Goal: Communication & Community: Answer question/provide support

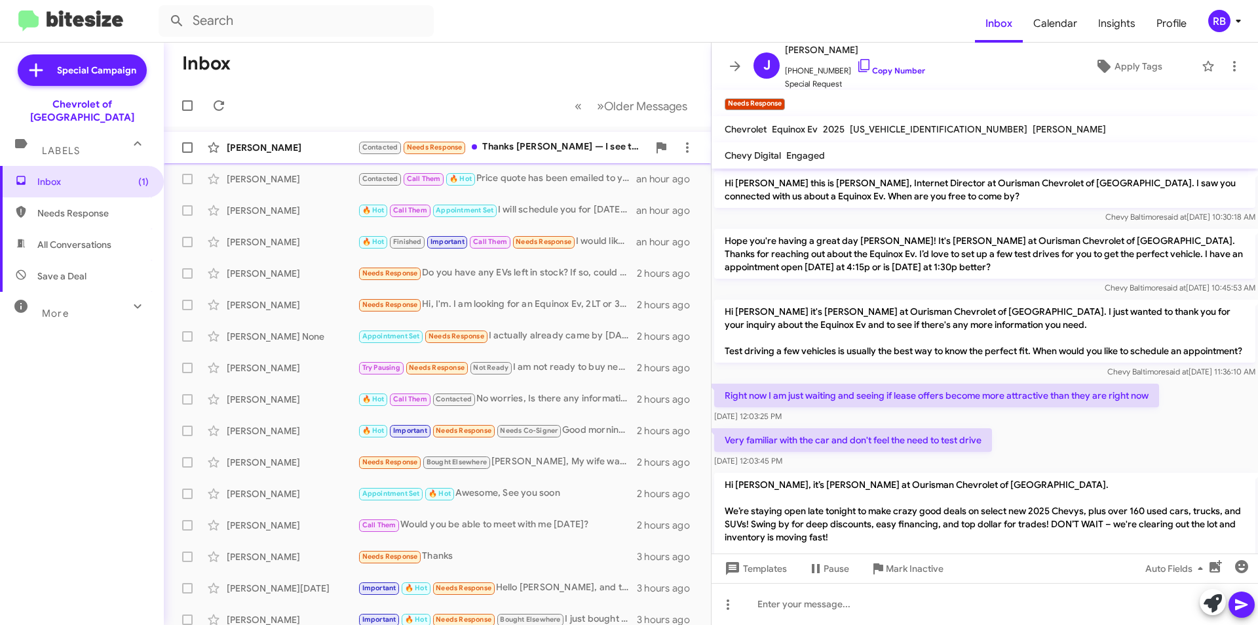
scroll to position [705, 0]
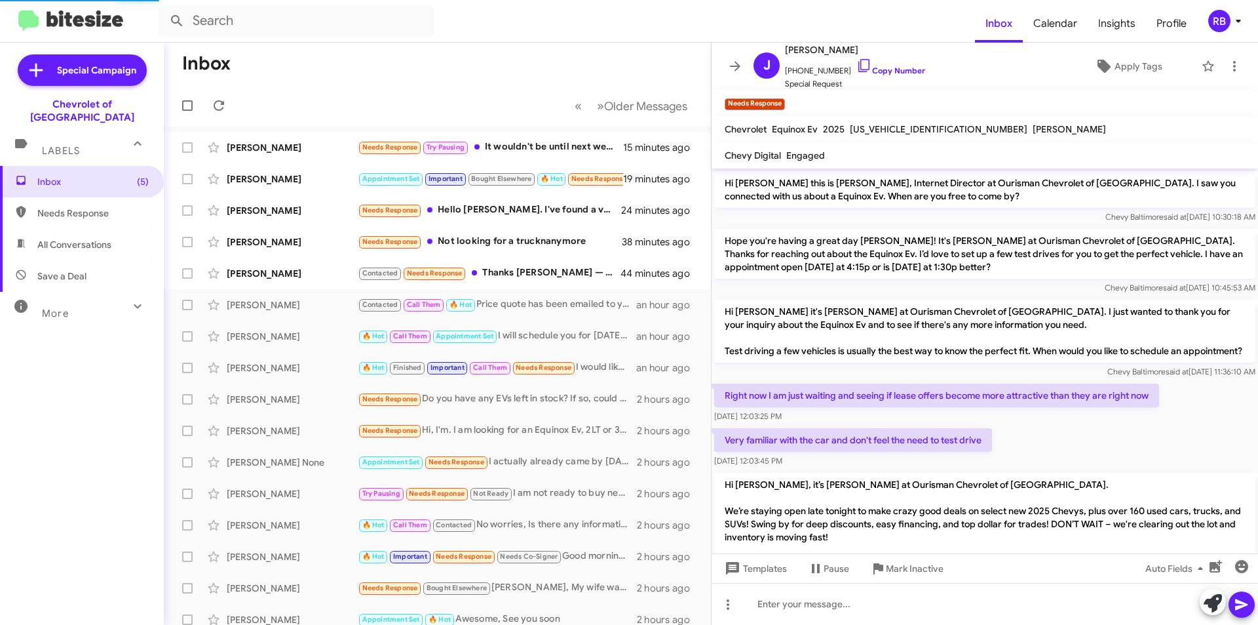
scroll to position [678, 0]
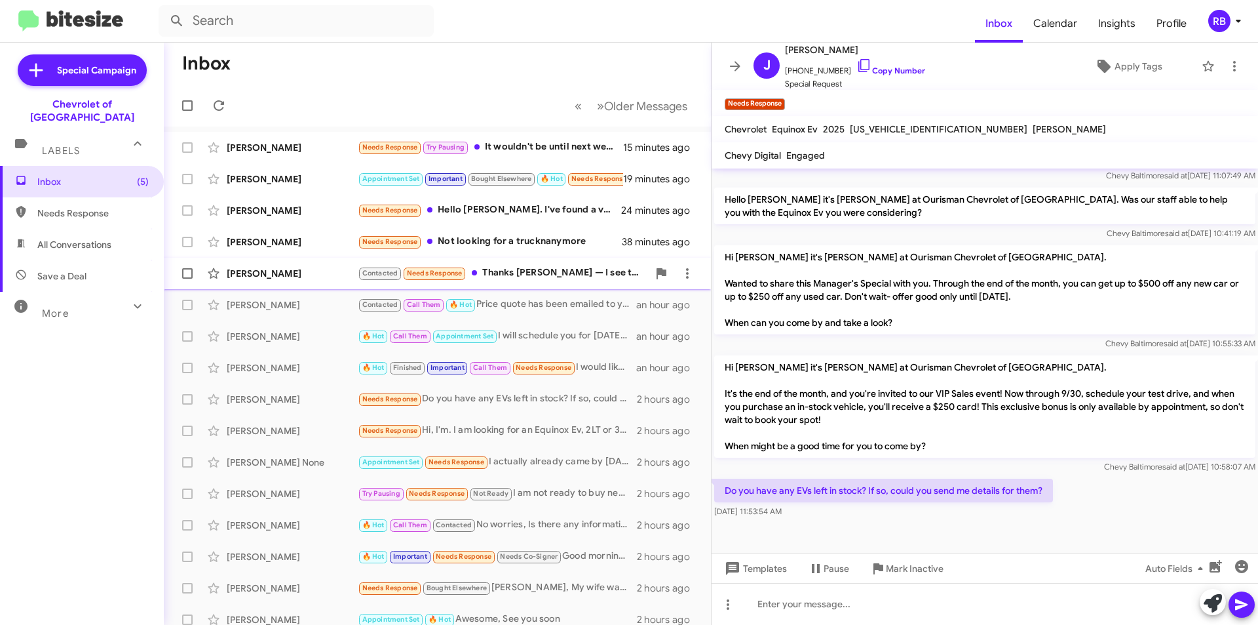
click at [599, 273] on div "Contacted Needs Response Thanks Blake — I see the quote. Can you confirm that $…" at bounding box center [503, 272] width 290 height 15
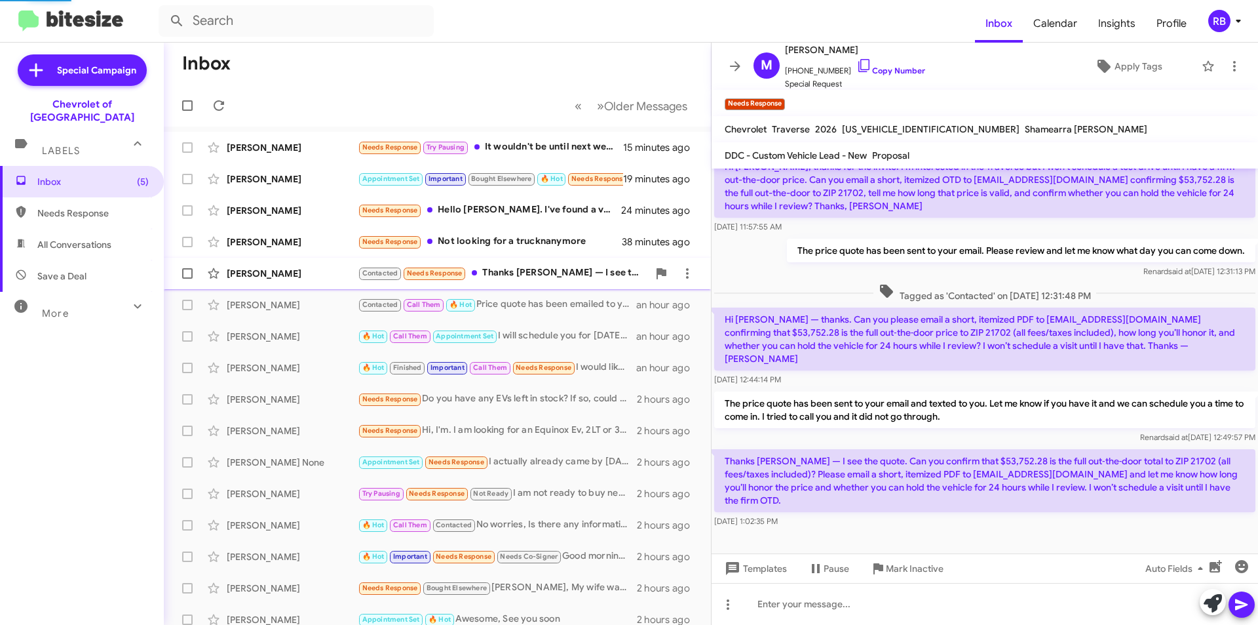
scroll to position [126, 0]
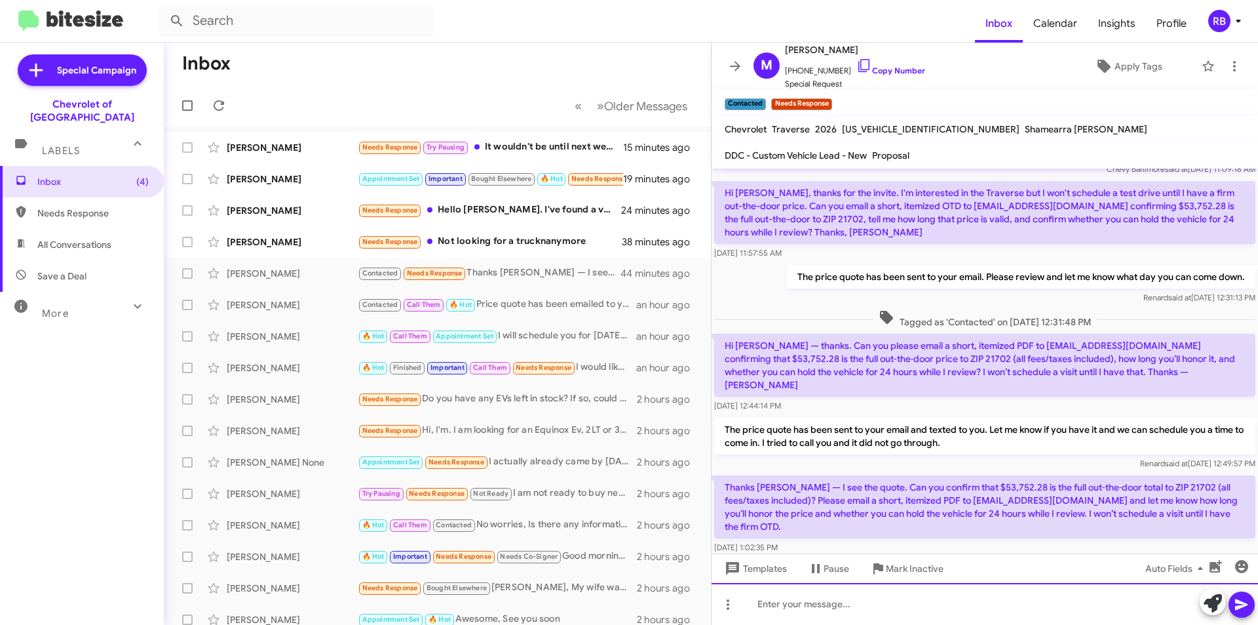
click at [811, 610] on div at bounding box center [985, 604] width 547 height 42
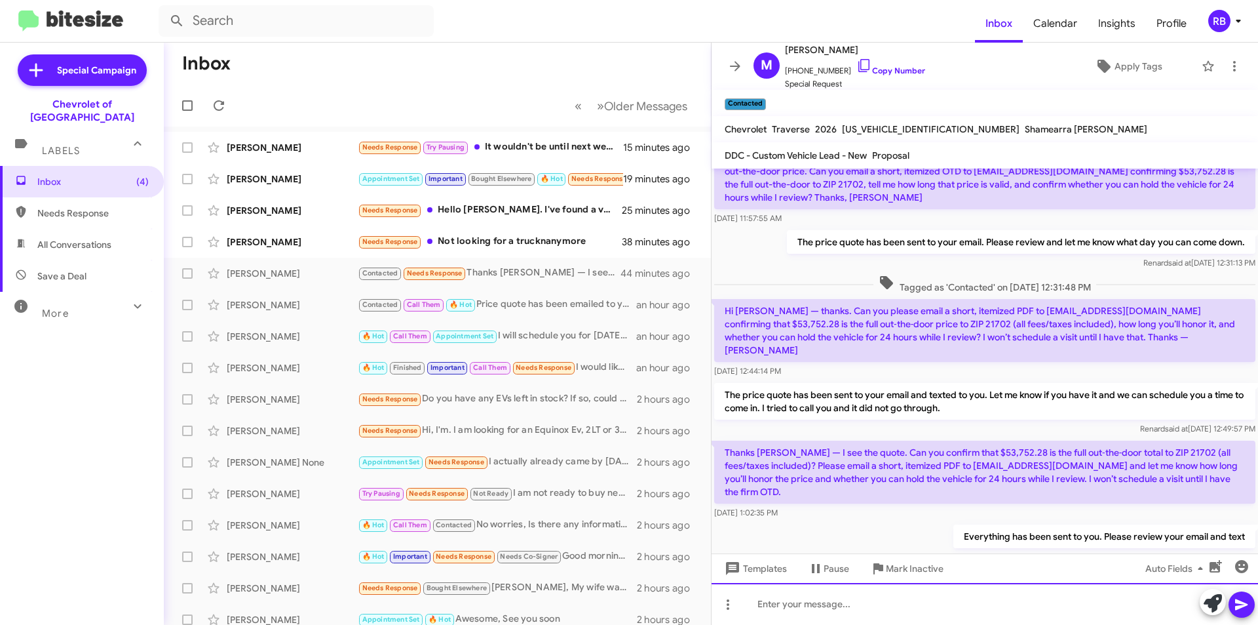
scroll to position [174, 0]
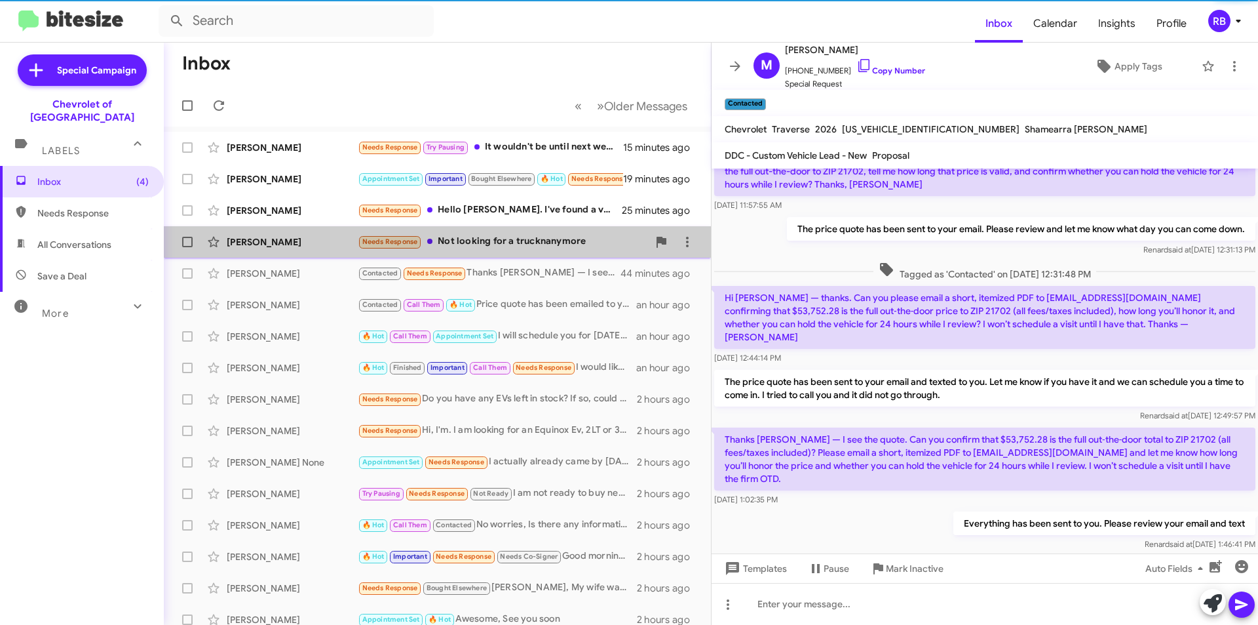
click at [529, 241] on div "Needs Response Not looking for a trucknanymore" at bounding box center [503, 241] width 290 height 15
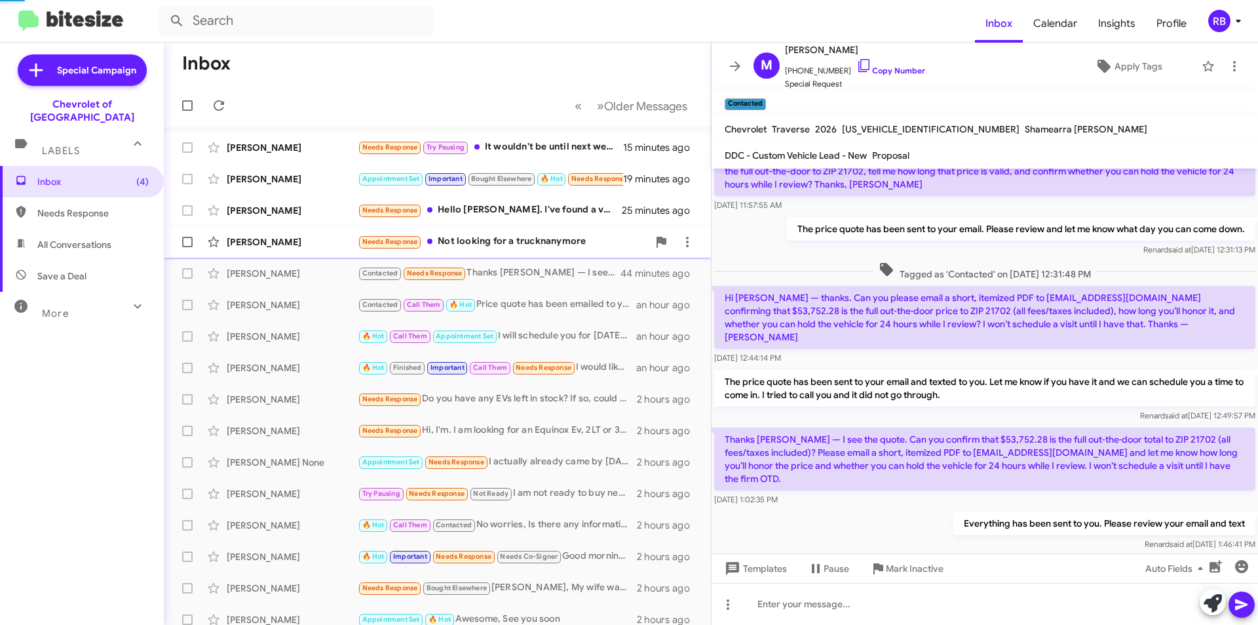
scroll to position [73, 0]
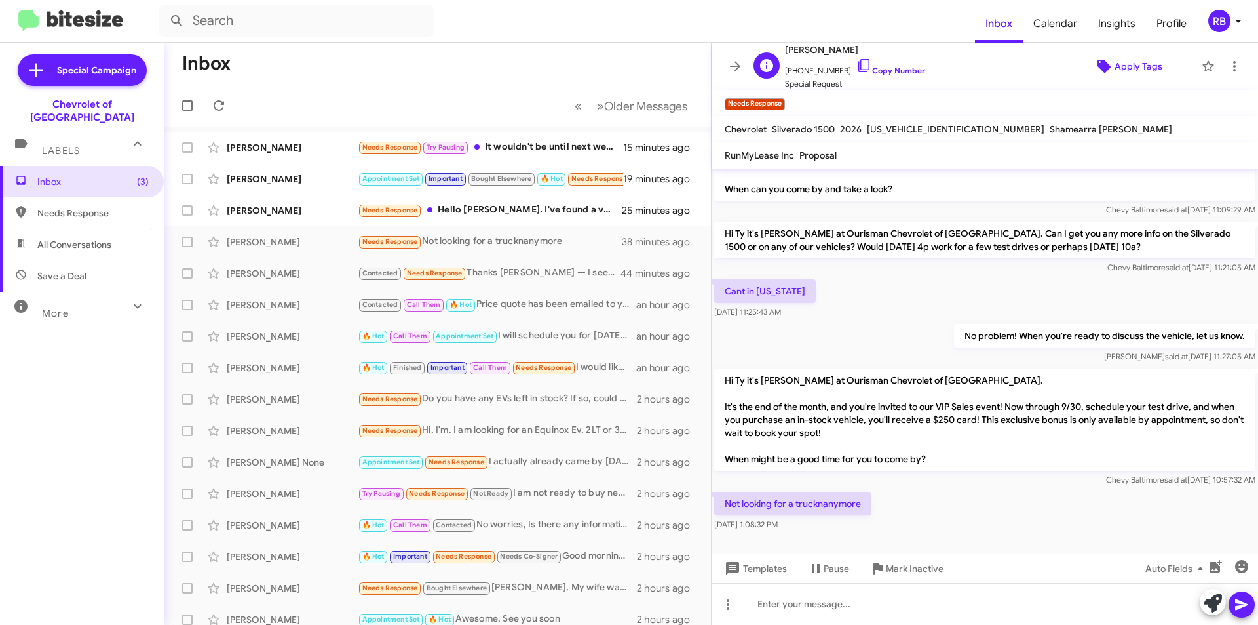
click at [1142, 65] on span "Apply Tags" at bounding box center [1139, 66] width 48 height 24
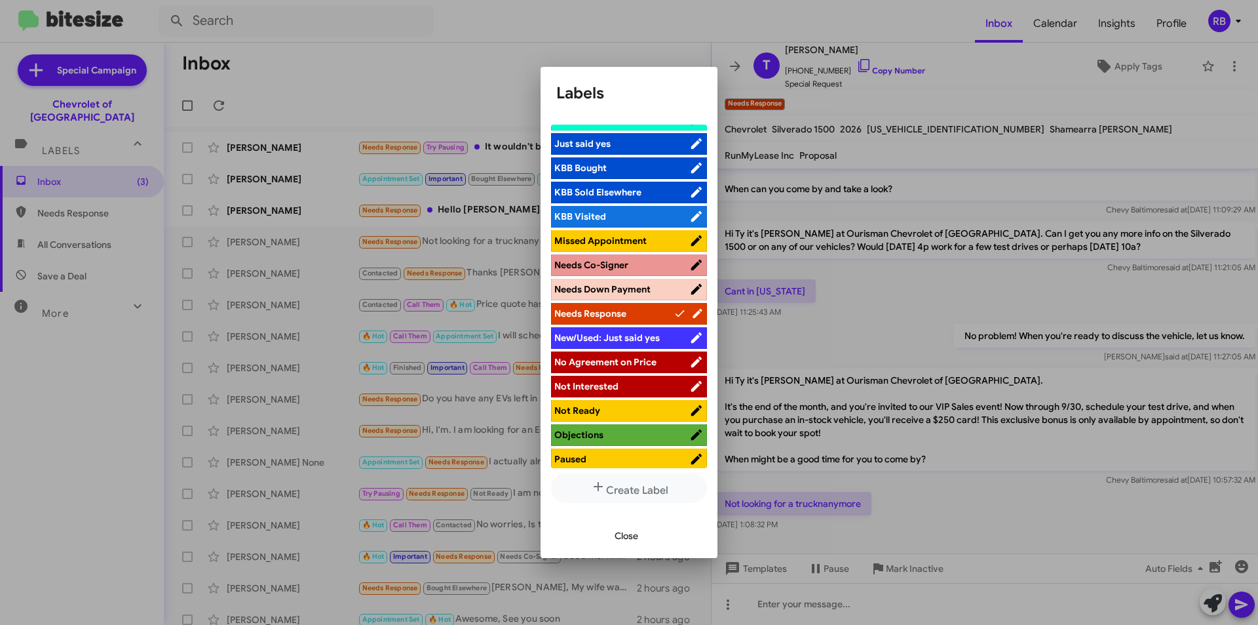
scroll to position [459, 0]
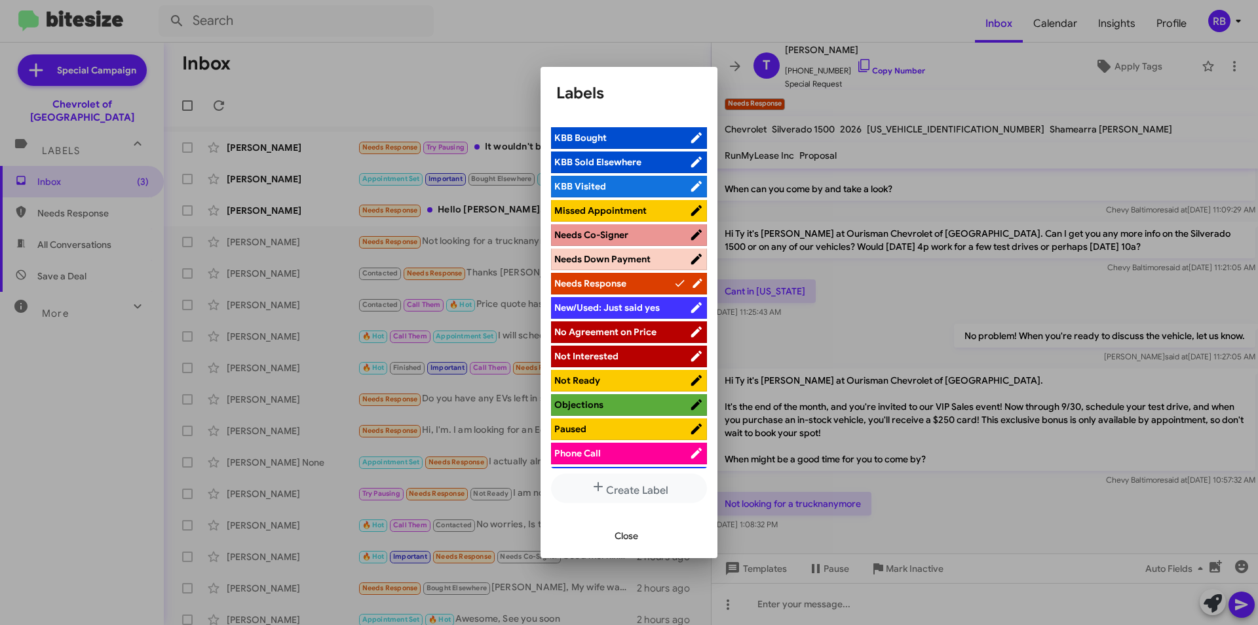
click at [634, 356] on span "Not Interested" at bounding box center [621, 355] width 135 height 13
click at [631, 535] on span "Close" at bounding box center [627, 536] width 24 height 24
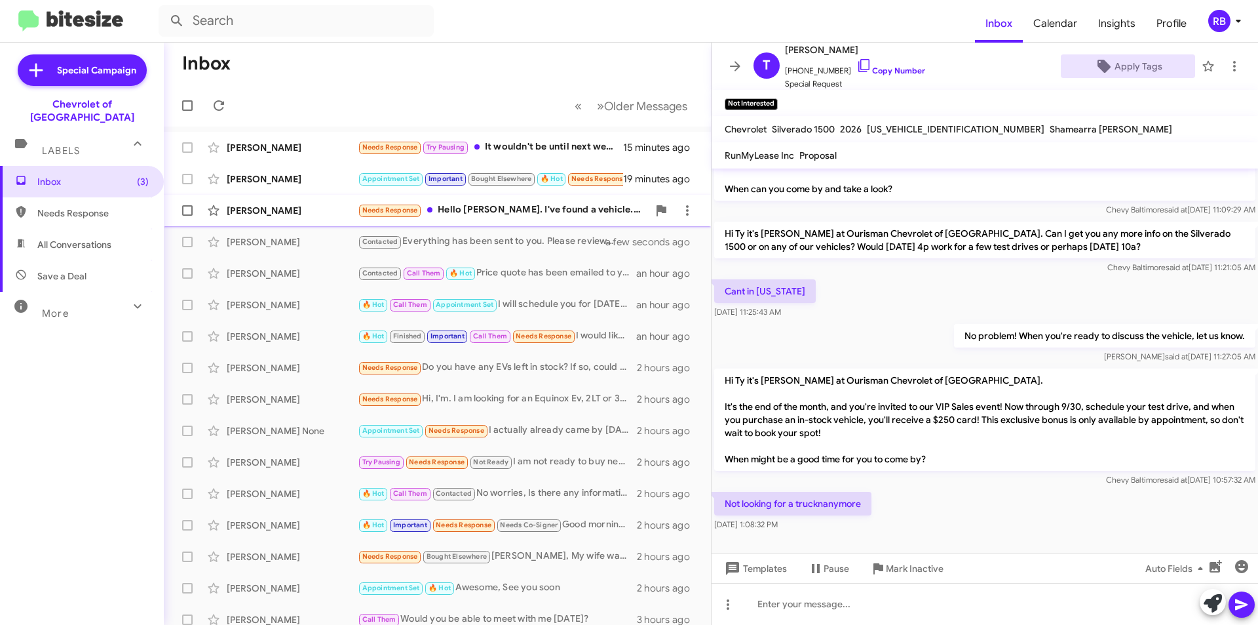
click at [540, 207] on div "Needs Response Hello Mr. Blake. I've found a vehicle. As of now I'm in no need …" at bounding box center [503, 210] width 290 height 15
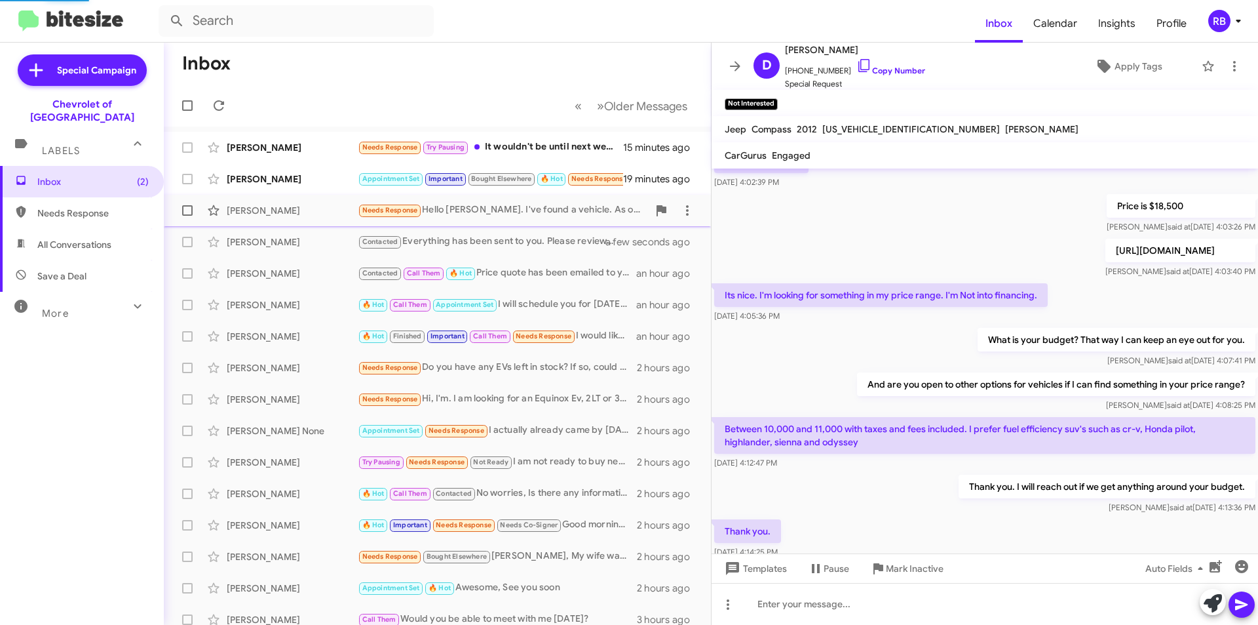
scroll to position [680, 0]
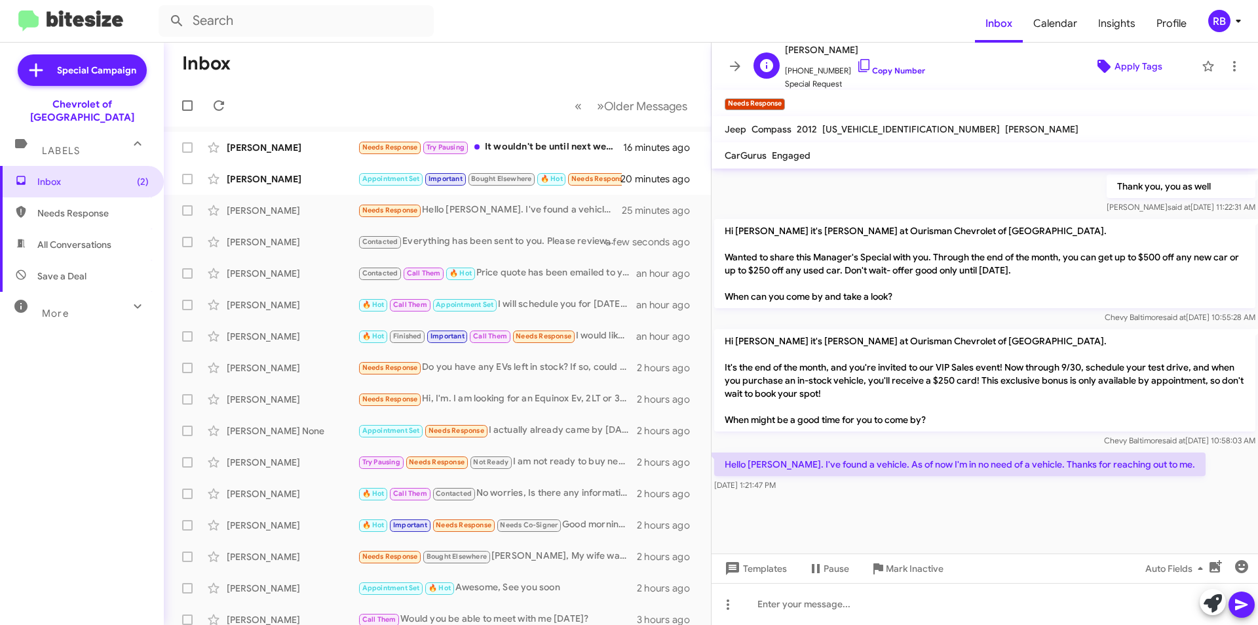
click at [1125, 67] on span "Apply Tags" at bounding box center [1139, 66] width 48 height 24
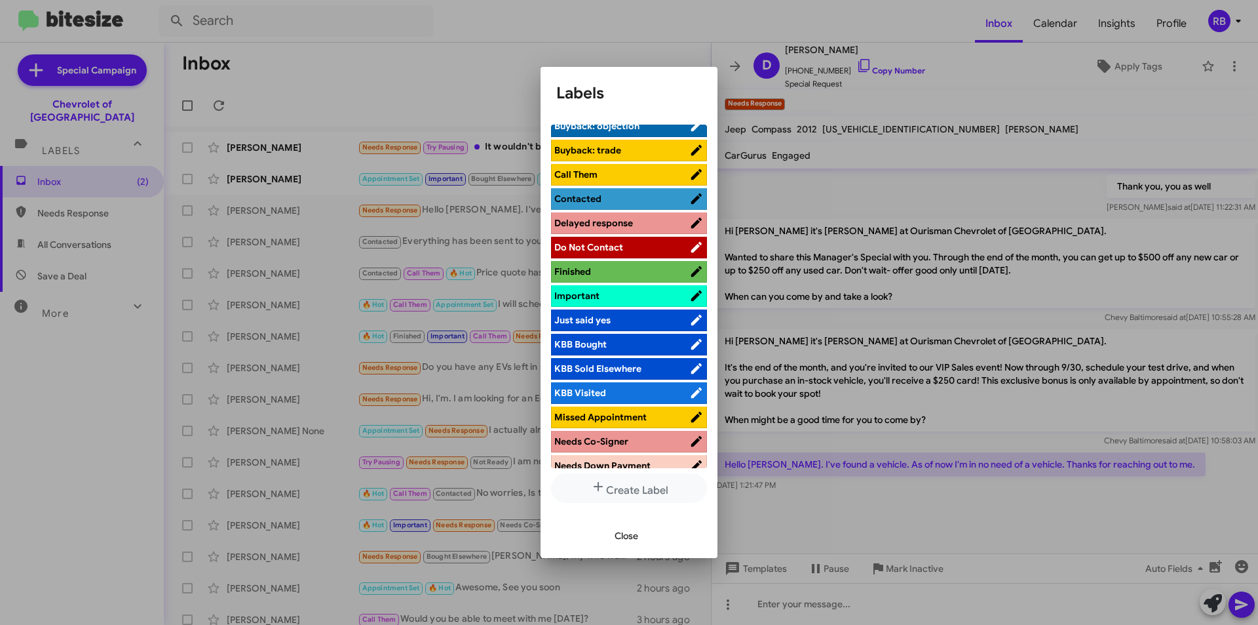
scroll to position [393, 0]
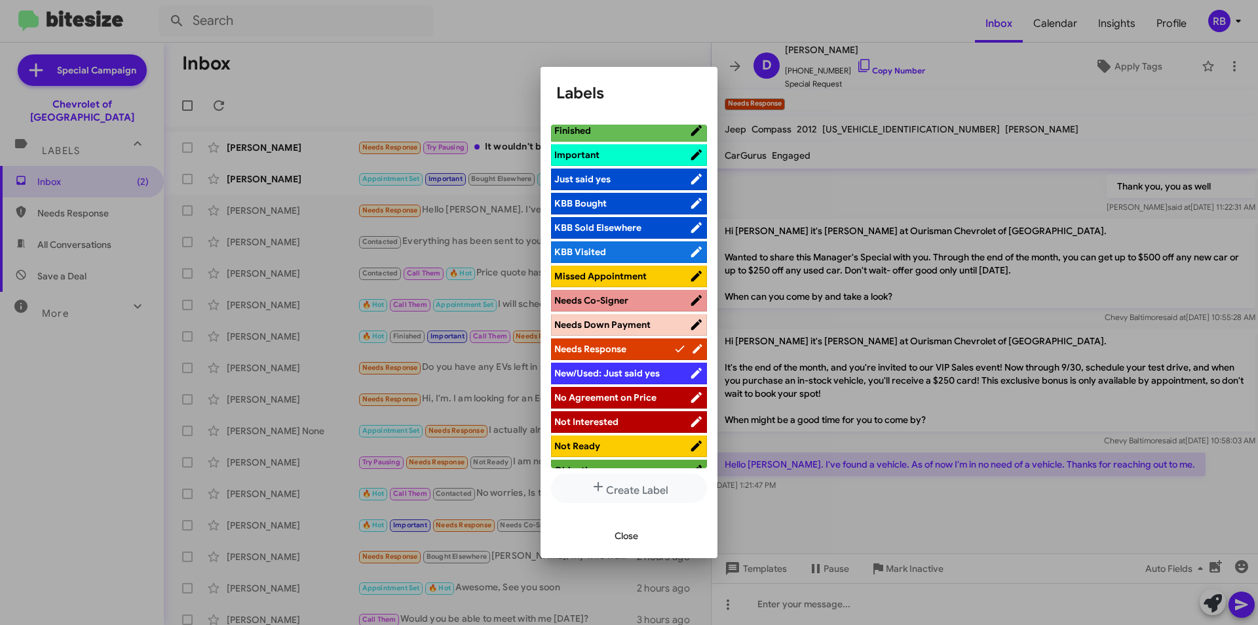
click at [608, 423] on span "Not Interested" at bounding box center [586, 422] width 64 height 12
click at [631, 537] on span "Close" at bounding box center [627, 536] width 24 height 24
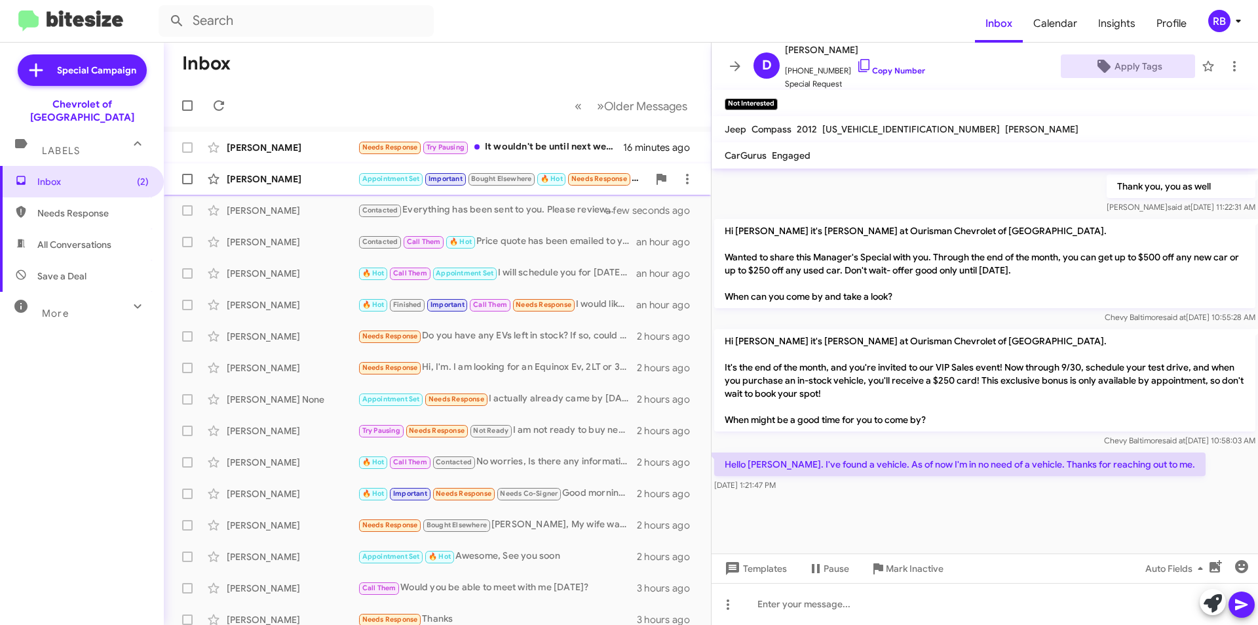
click at [320, 182] on div "Laurie Kuczinski" at bounding box center [292, 178] width 131 height 13
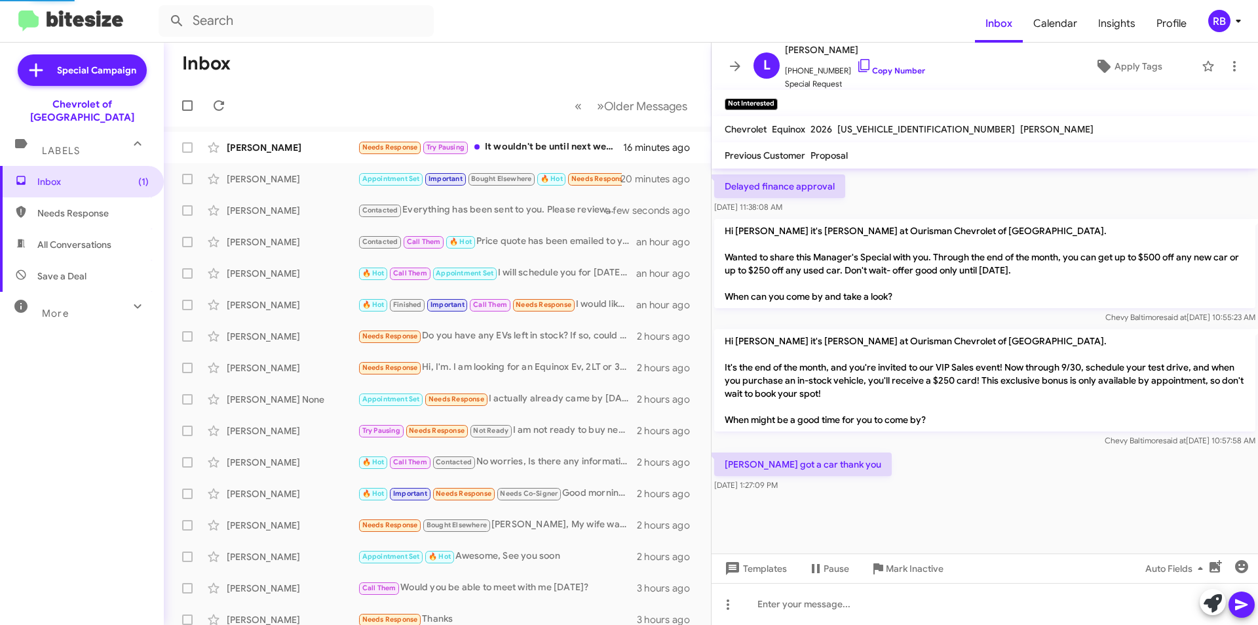
scroll to position [585, 0]
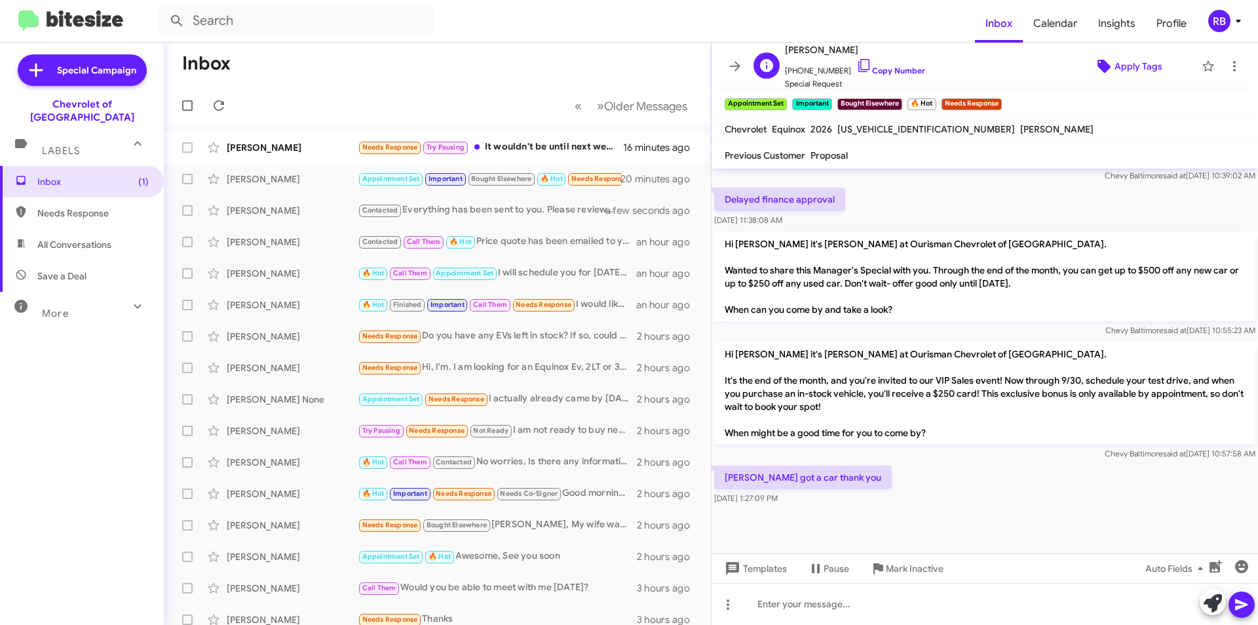
click at [1116, 69] on span "Apply Tags" at bounding box center [1139, 66] width 48 height 24
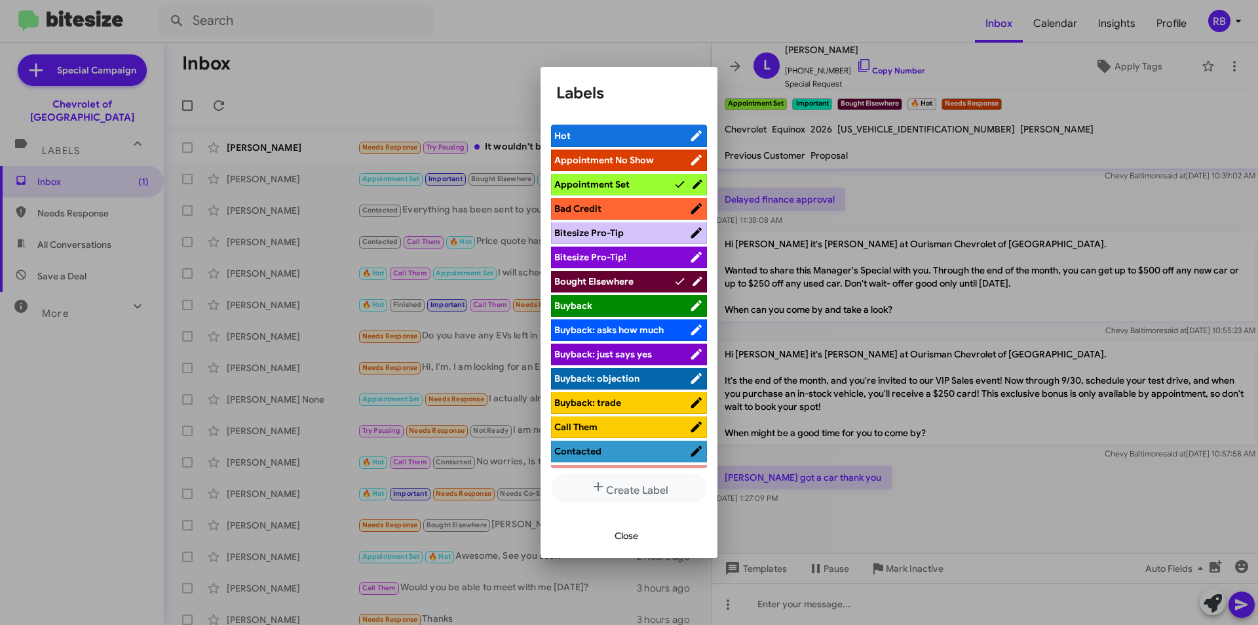
click at [628, 544] on span "Close" at bounding box center [627, 536] width 24 height 24
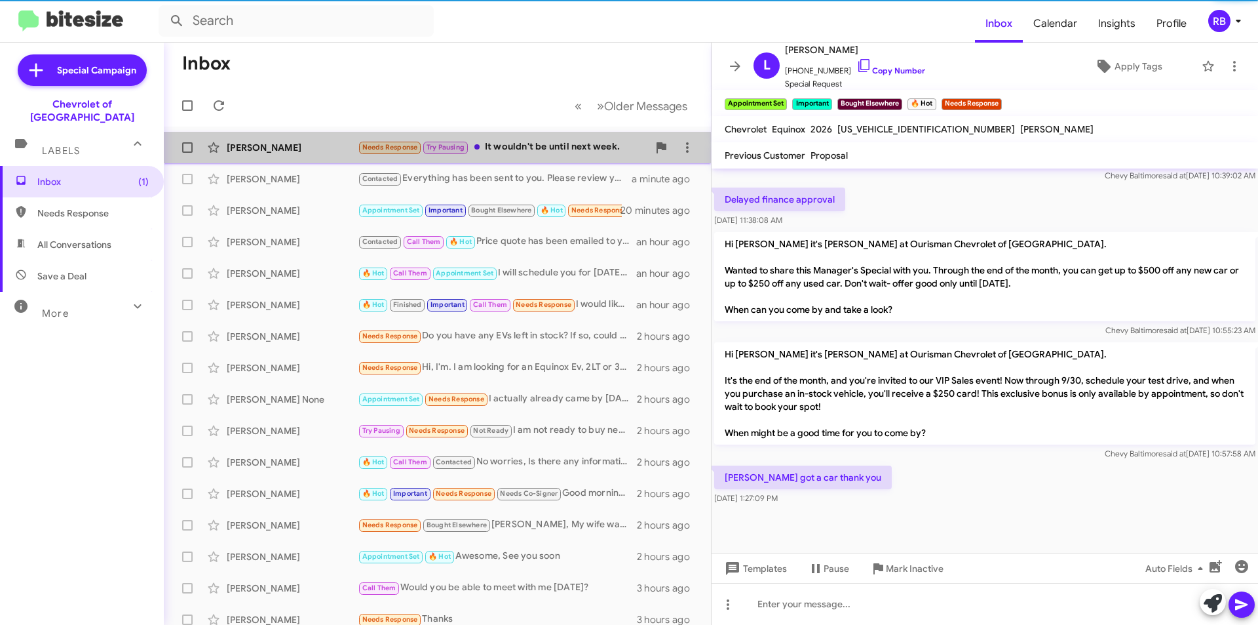
click at [550, 147] on div "Needs Response Try Pausing It wouldn't be until next week." at bounding box center [503, 147] width 290 height 15
